Goal: Check status: Check status

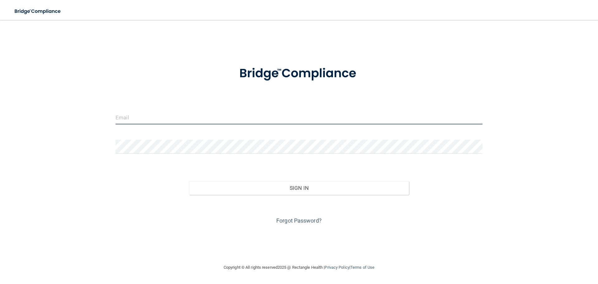
type input "[EMAIL_ADDRESS][DOMAIN_NAME]"
click at [197, 118] on input "[EMAIL_ADDRESS][DOMAIN_NAME]" at bounding box center [299, 117] width 367 height 14
drag, startPoint x: 197, startPoint y: 118, endPoint x: 1, endPoint y: 108, distance: 196.2
click at [1, 108] on main "[EMAIL_ADDRESS][DOMAIN_NAME] Invalid email/password. You don't have permission …" at bounding box center [299, 152] width 598 height 264
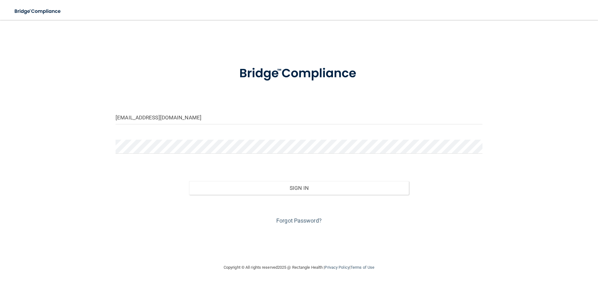
click at [121, 51] on div "[EMAIL_ADDRESS][DOMAIN_NAME] Invalid email/password. You don't have permission …" at bounding box center [298, 141] width 573 height 231
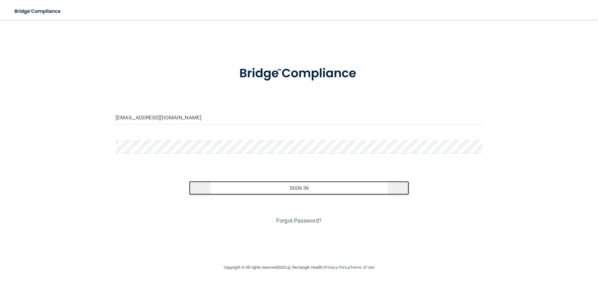
click at [277, 189] on button "Sign In" at bounding box center [299, 188] width 220 height 14
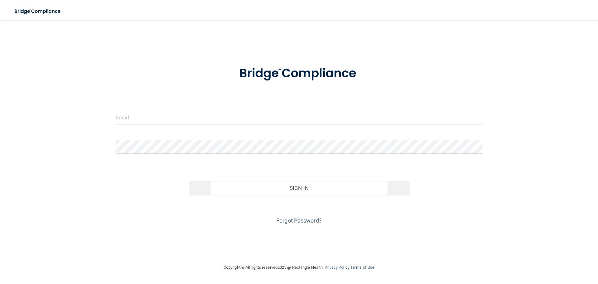
type input "[EMAIL_ADDRESS][DOMAIN_NAME]"
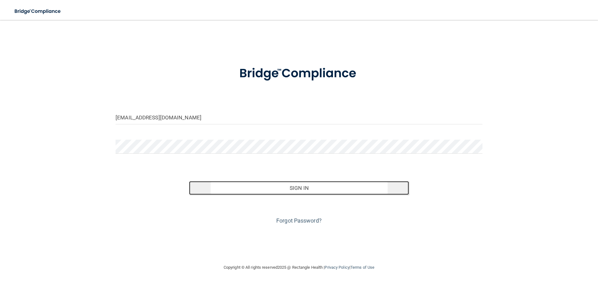
click at [320, 190] on button "Sign In" at bounding box center [299, 188] width 220 height 14
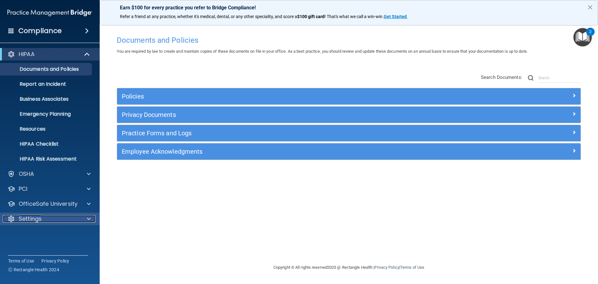
click at [63, 221] on div "Settings" at bounding box center [41, 218] width 77 height 7
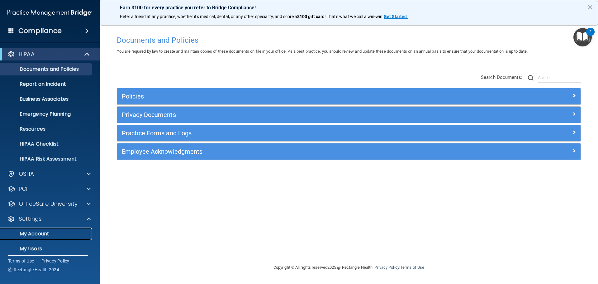
click at [44, 232] on p "My Account" at bounding box center [46, 233] width 85 height 6
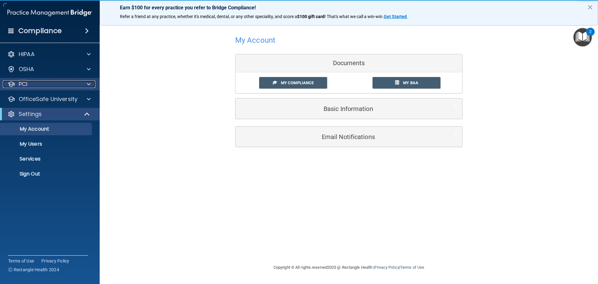
click at [33, 83] on div "PCI" at bounding box center [41, 83] width 77 height 7
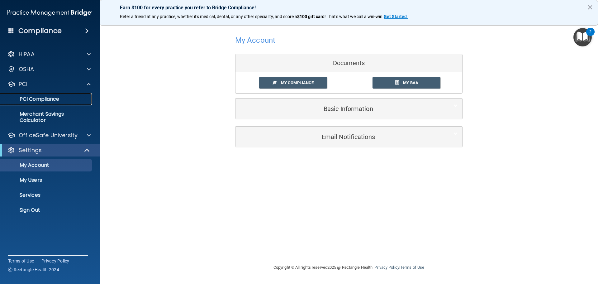
click at [35, 99] on p "PCI Compliance" at bounding box center [46, 99] width 85 height 6
click at [297, 81] on span "My Compliance" at bounding box center [297, 82] width 33 height 5
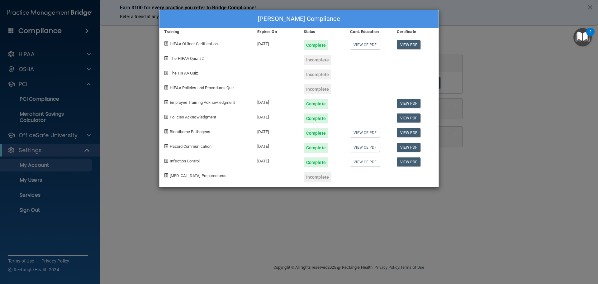
click at [313, 58] on div "Incomplete" at bounding box center [318, 60] width 28 height 10
click at [196, 61] on div "The HIPAA Quiz #2" at bounding box center [205, 57] width 93 height 15
click at [590, 9] on div "Laretha Lockhart's Compliance Training Expires On Status Cont. Education Certif…" at bounding box center [299, 142] width 598 height 284
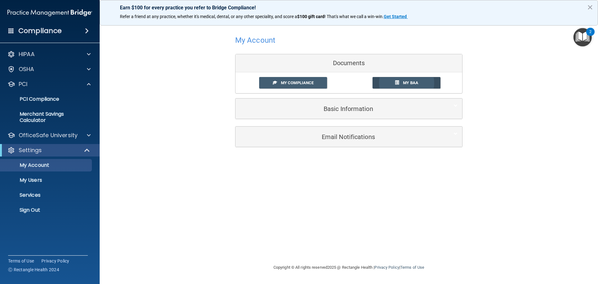
click at [404, 77] on link "My BAA" at bounding box center [407, 83] width 68 height 12
click at [25, 181] on p "My Users" at bounding box center [46, 180] width 85 height 6
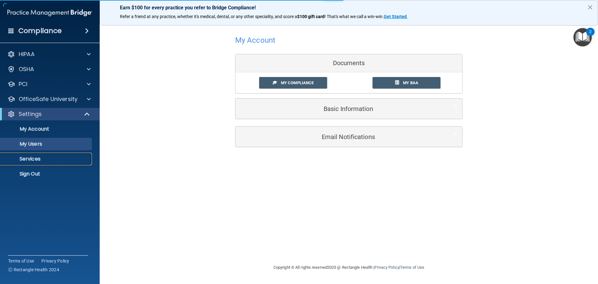
click at [28, 164] on link "Services" at bounding box center [43, 159] width 98 height 12
